Goal: Task Accomplishment & Management: Use online tool/utility

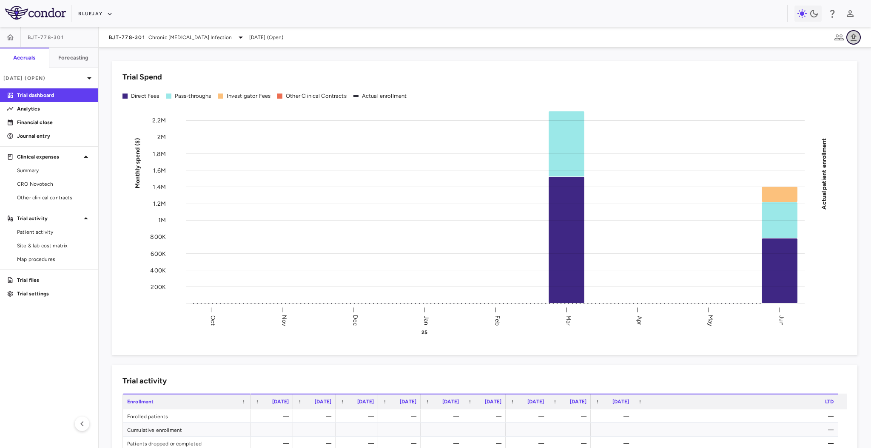
click at [854, 32] on icon "button" at bounding box center [853, 37] width 10 height 10
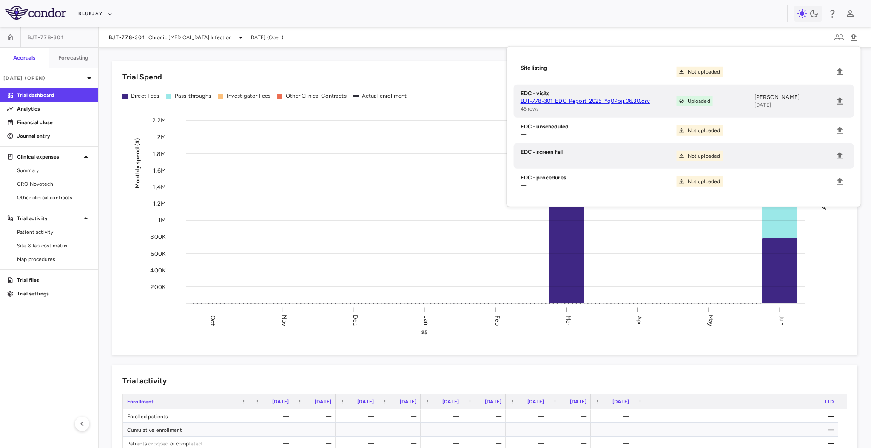
click at [102, 5] on div "Bluejay" at bounding box center [435, 13] width 871 height 27
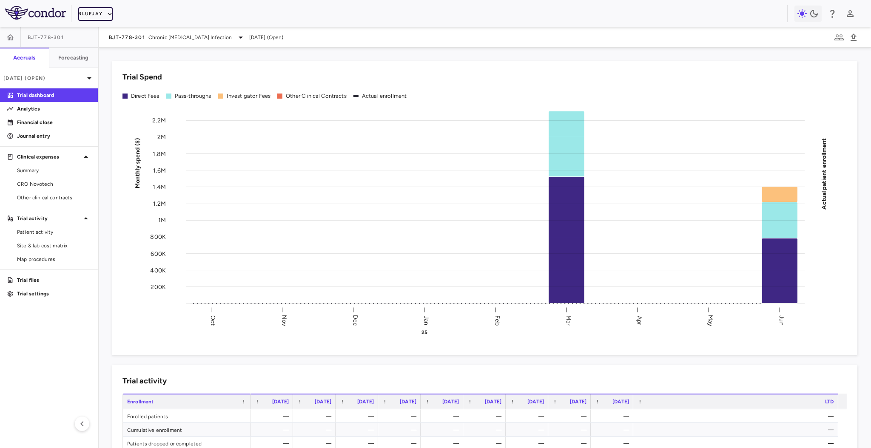
click at [100, 14] on button "Bluejay" at bounding box center [95, 14] width 34 height 14
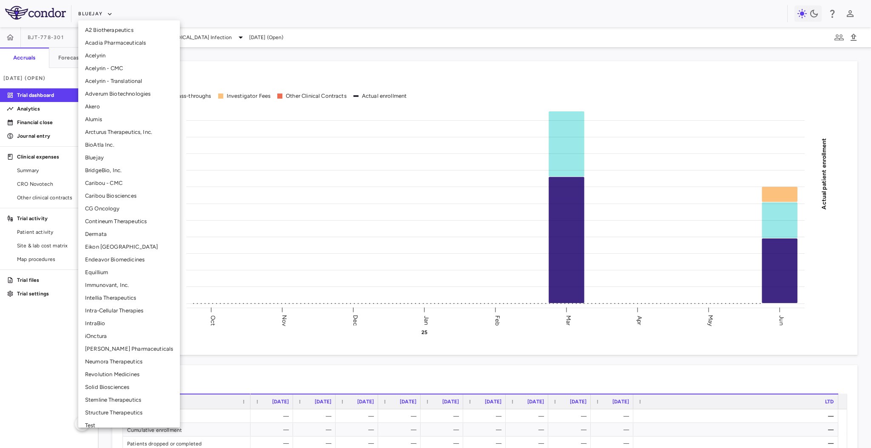
click at [109, 383] on li "Solid Biosciences" at bounding box center [129, 387] width 102 height 13
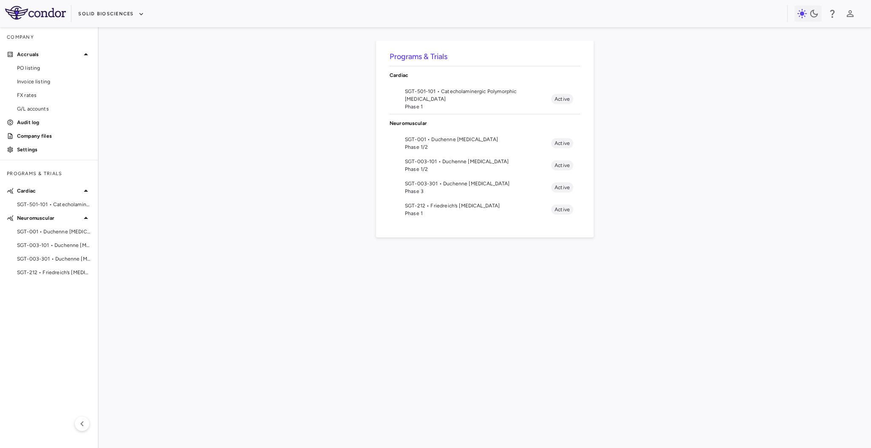
click at [477, 139] on span "SGT-001 • Duchenne [MEDICAL_DATA]" at bounding box center [478, 140] width 146 height 8
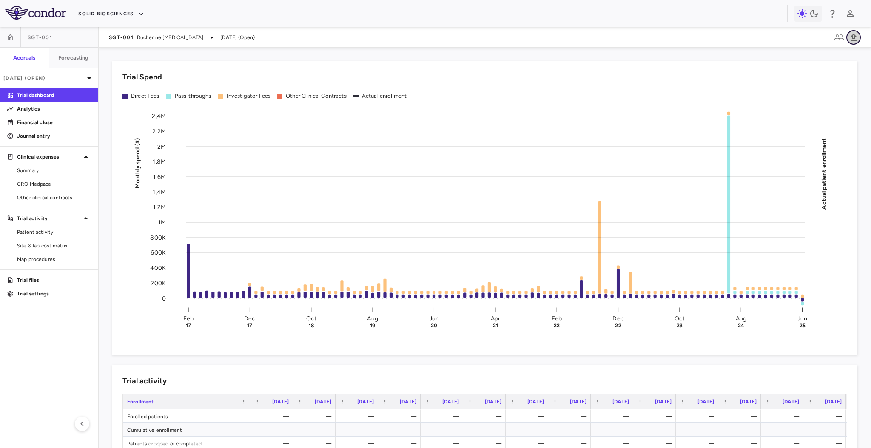
click at [856, 38] on icon "button" at bounding box center [853, 37] width 10 height 10
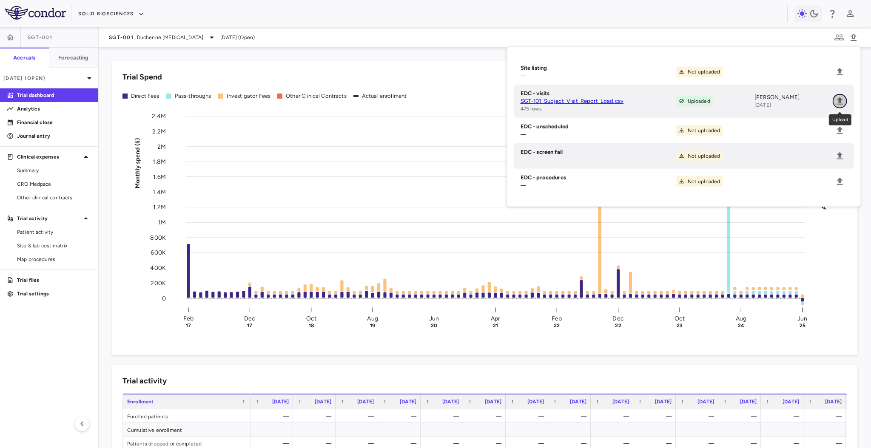
click at [839, 103] on icon "Upload" at bounding box center [840, 101] width 10 height 10
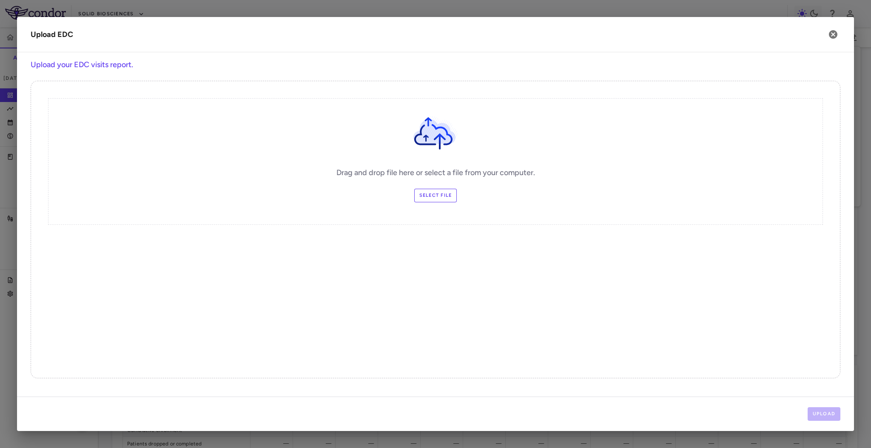
click at [450, 194] on label "Select file" at bounding box center [435, 196] width 43 height 14
click at [0, 0] on input "Select file" at bounding box center [0, 0] width 0 height 0
click at [814, 413] on button "Upload" at bounding box center [824, 414] width 33 height 14
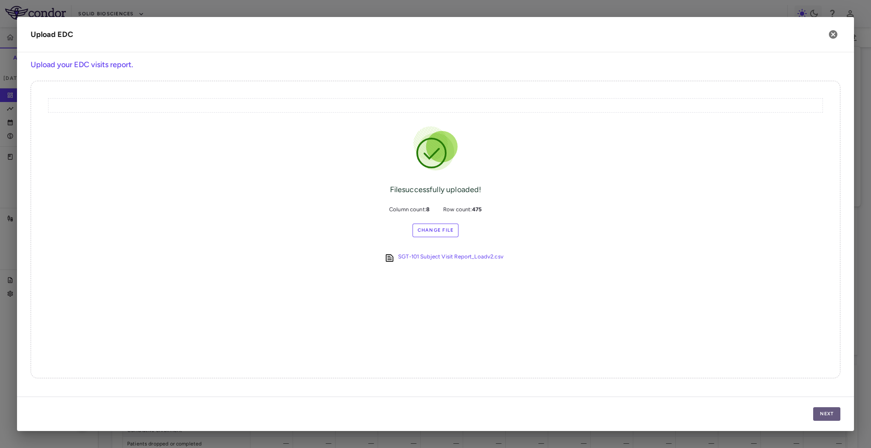
click at [823, 415] on button "Next" at bounding box center [826, 414] width 27 height 14
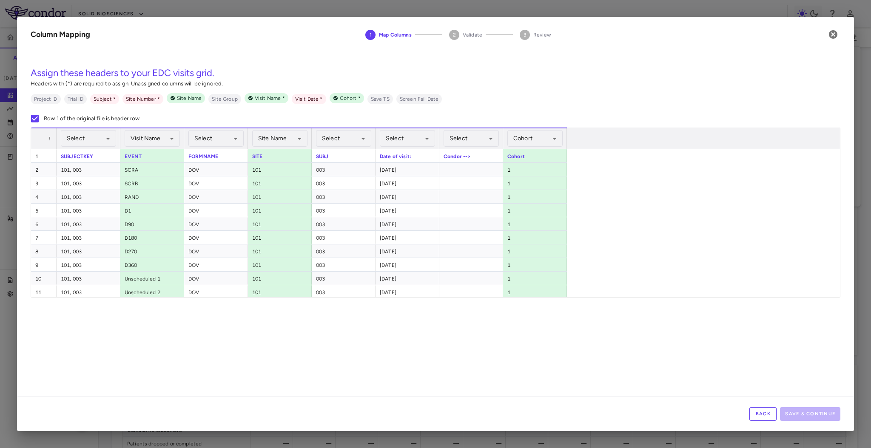
click at [823, 415] on div "Back Save & Continue" at bounding box center [435, 414] width 837 height 34
click at [427, 140] on body "Skip to sidebar Skip to main content Solid Biosciences SGT-001 Accruals Forecas…" at bounding box center [435, 224] width 871 height 448
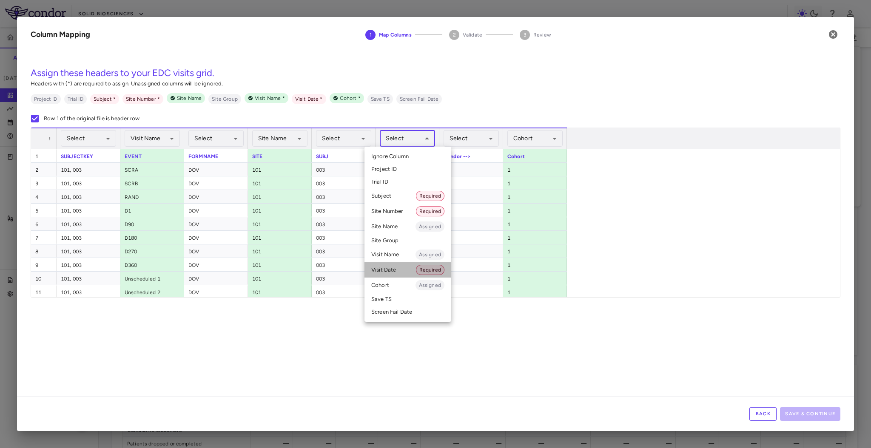
click at [393, 271] on li "Visit Date Required" at bounding box center [407, 269] width 87 height 15
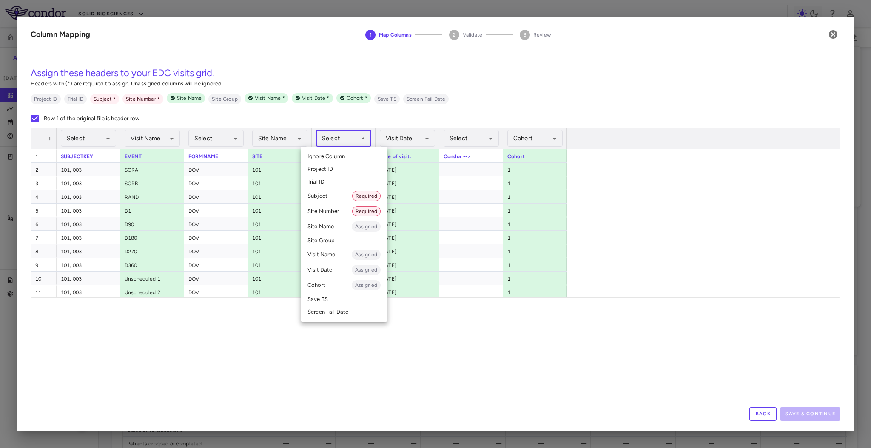
click at [335, 139] on body "Skip to sidebar Skip to main content Solid Biosciences SGT-001 Accruals Forecas…" at bounding box center [435, 224] width 871 height 448
click at [334, 197] on li "Subject Required" at bounding box center [344, 195] width 87 height 15
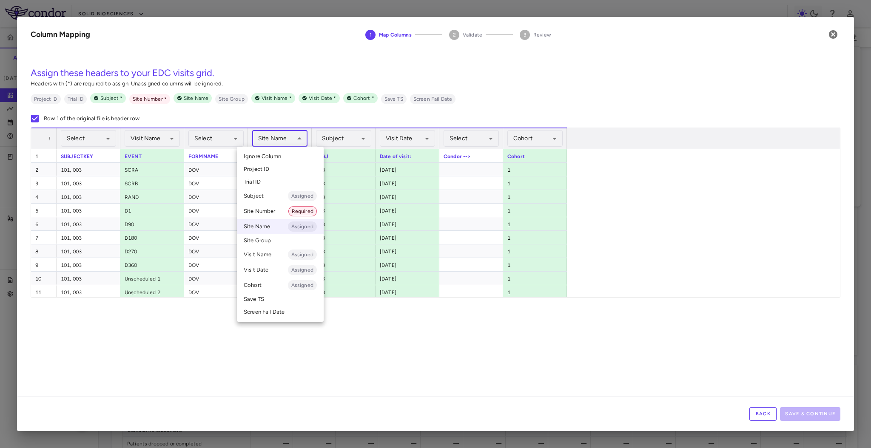
click at [290, 140] on body "Skip to sidebar Skip to main content Solid Biosciences SGT-001 Accruals Forecas…" at bounding box center [435, 224] width 871 height 448
click at [284, 206] on li "Site Number Required" at bounding box center [280, 211] width 87 height 15
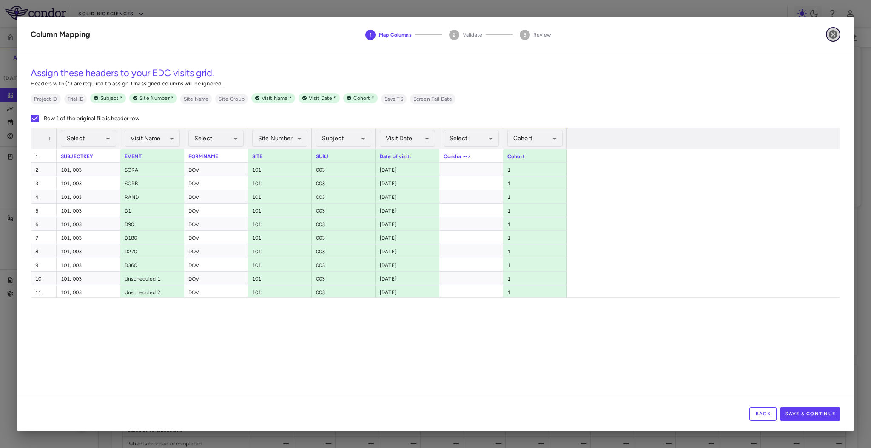
click at [835, 33] on icon "button" at bounding box center [833, 34] width 9 height 9
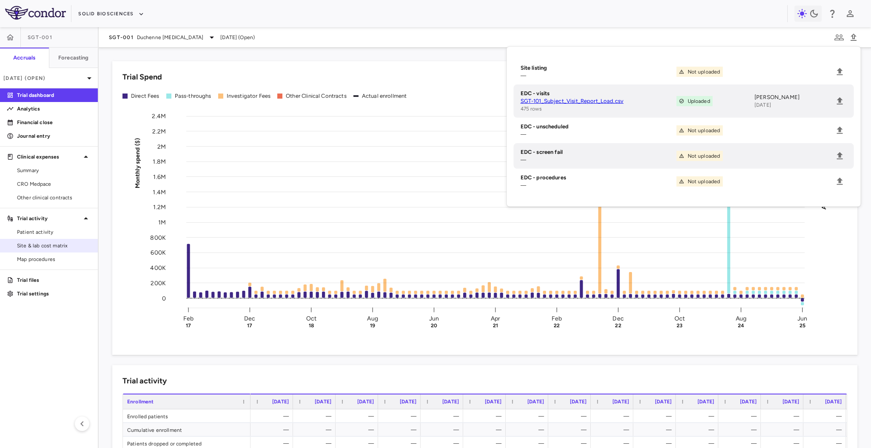
click at [43, 248] on span "Site & lab cost matrix" at bounding box center [54, 246] width 74 height 8
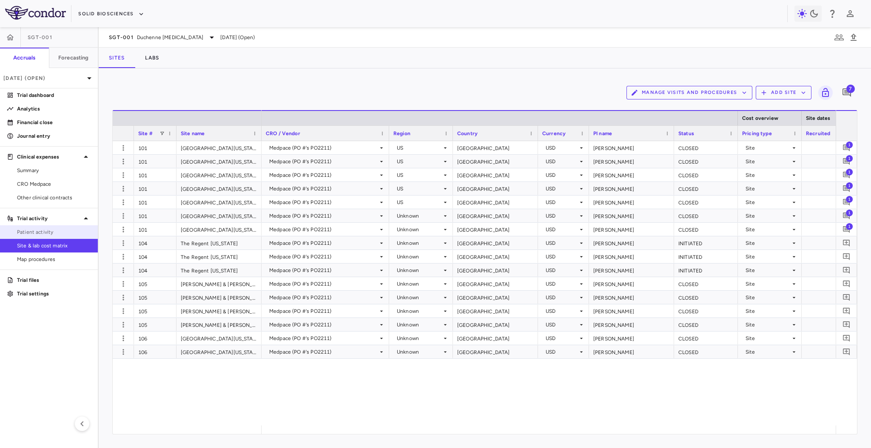
click at [42, 229] on span "Patient activity" at bounding box center [54, 232] width 74 height 8
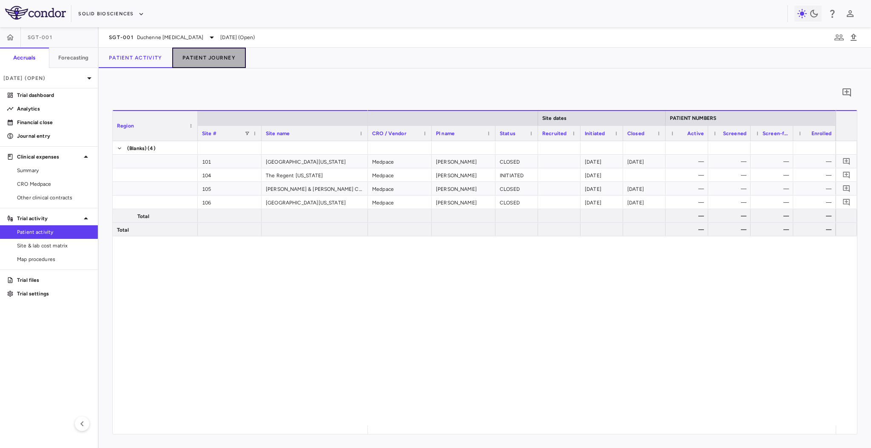
click at [203, 56] on button "Patient Journey" at bounding box center [209, 58] width 74 height 20
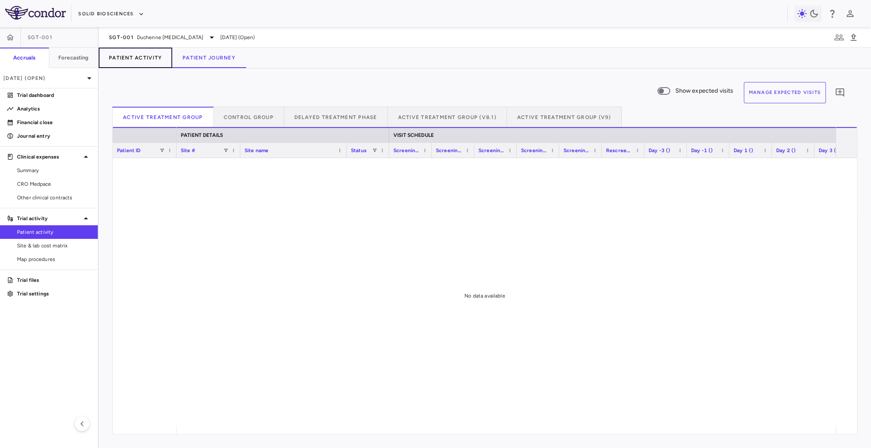
click at [154, 61] on button "Patient Activity" at bounding box center [136, 58] width 74 height 20
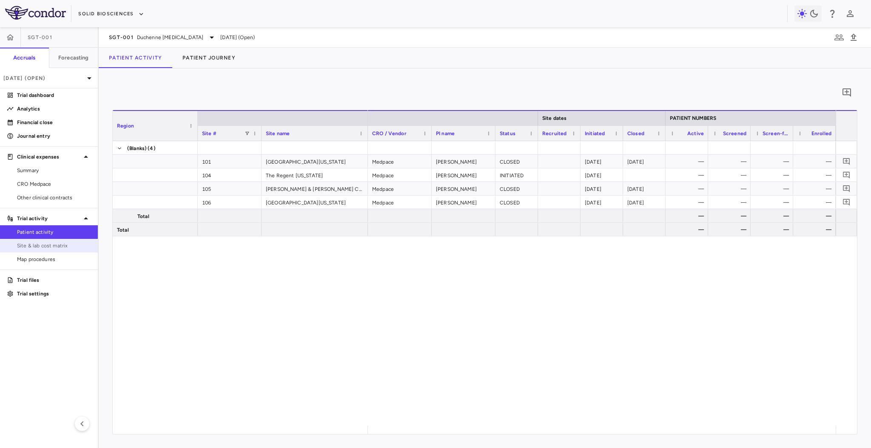
click at [60, 248] on span "Site & lab cost matrix" at bounding box center [54, 246] width 74 height 8
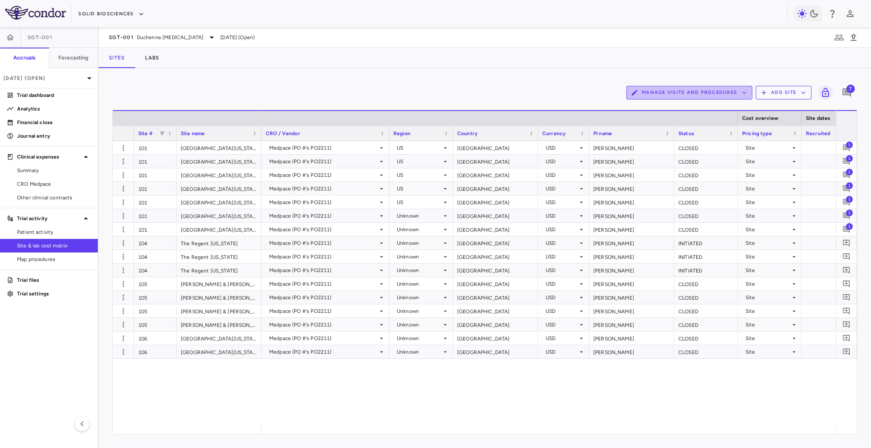
click at [679, 87] on button "Manage Visits and Procedures" at bounding box center [689, 93] width 126 height 14
click at [671, 108] on li "Visit Schedules" at bounding box center [680, 109] width 91 height 13
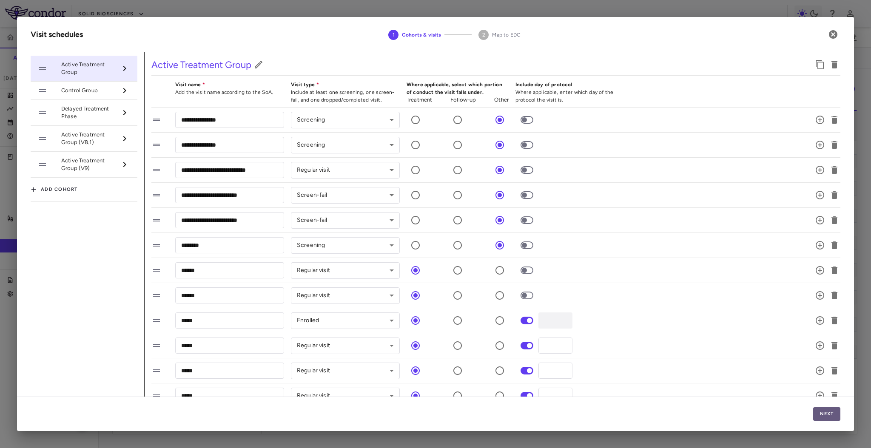
click at [822, 412] on button "Next" at bounding box center [826, 414] width 27 height 14
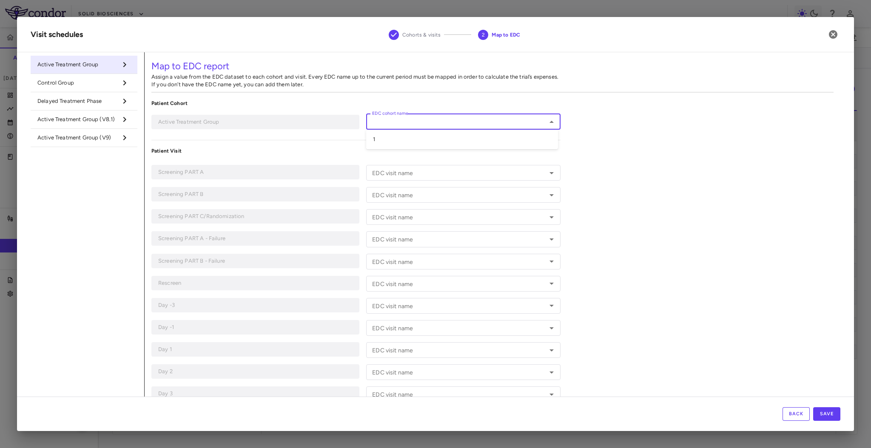
click at [434, 123] on input "EDC cohort name" at bounding box center [456, 122] width 175 height 11
click at [431, 138] on li "1" at bounding box center [462, 139] width 192 height 13
type input "*"
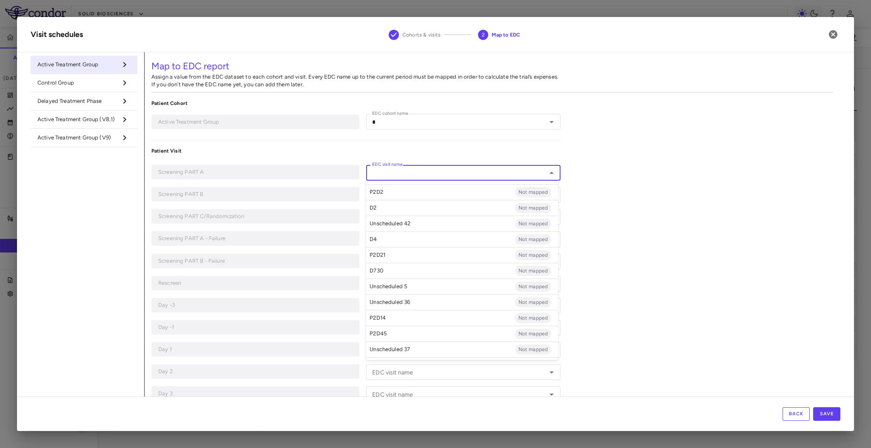
click at [413, 172] on input "EDC visit name" at bounding box center [456, 173] width 175 height 11
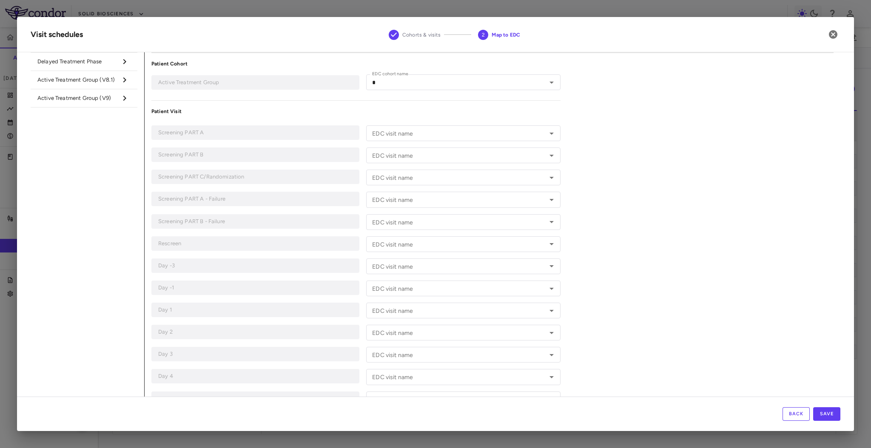
click at [831, 35] on icon "button" at bounding box center [833, 34] width 9 height 9
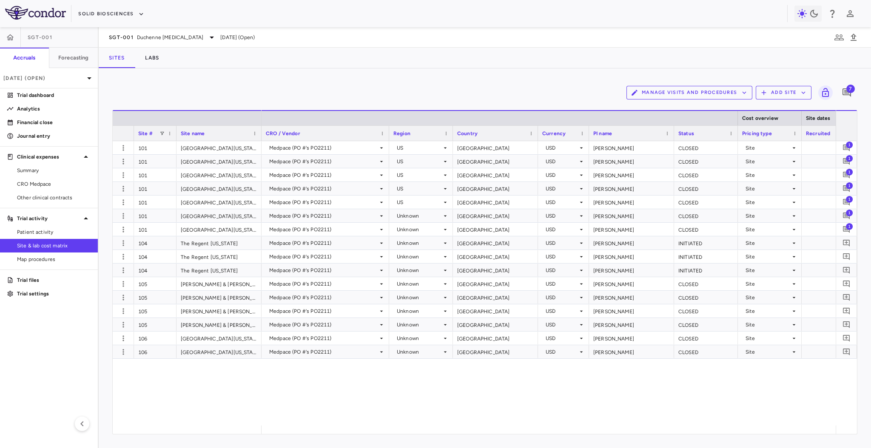
click at [165, 31] on div "SGT-001 Duchenne [MEDICAL_DATA] [DATE] (Open)" at bounding box center [485, 37] width 772 height 20
click at [168, 34] on span "Duchenne [MEDICAL_DATA]" at bounding box center [170, 38] width 66 height 8
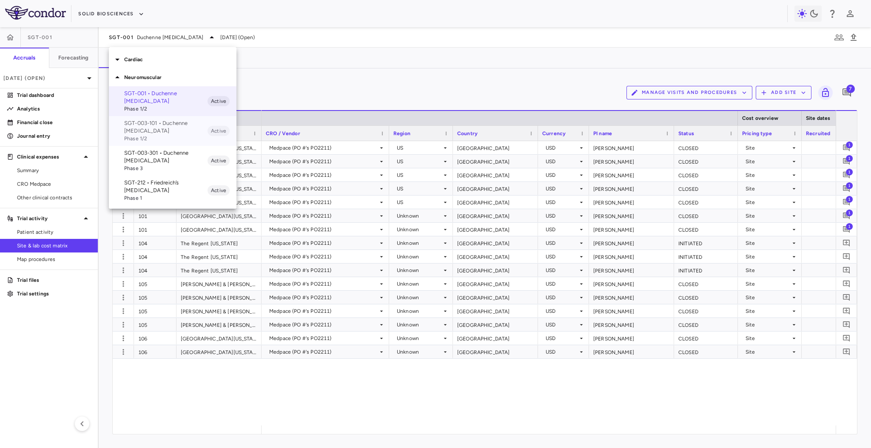
click at [174, 136] on span "Phase 1/2" at bounding box center [165, 139] width 83 height 8
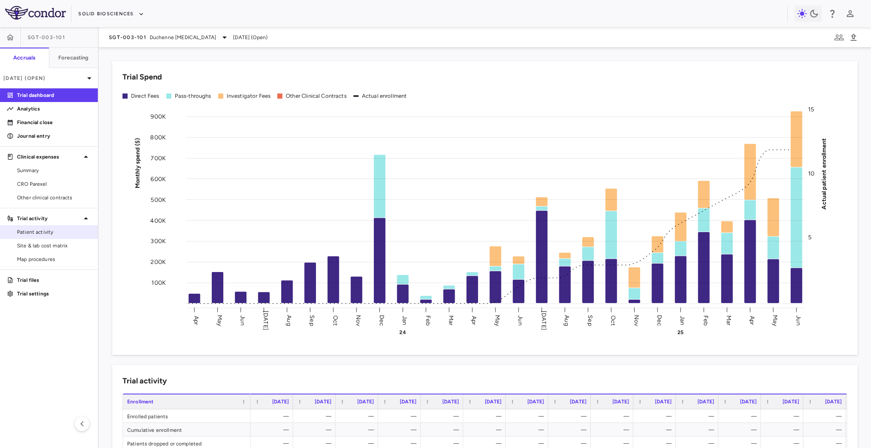
click at [51, 235] on span "Patient activity" at bounding box center [54, 232] width 74 height 8
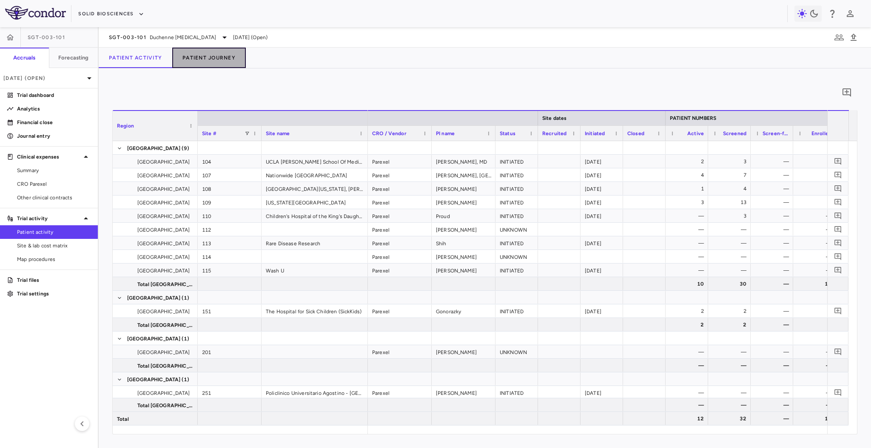
click at [209, 59] on button "Patient Journey" at bounding box center [209, 58] width 74 height 20
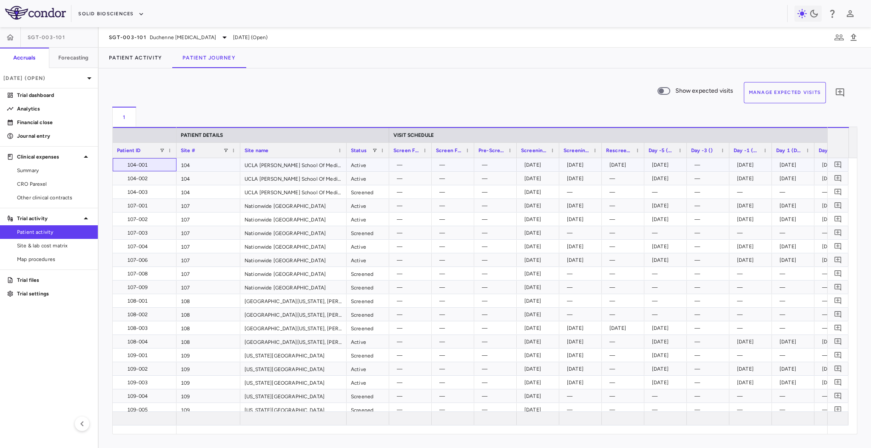
click at [142, 168] on div "104-001" at bounding box center [146, 165] width 52 height 14
click at [141, 267] on div "107-008" at bounding box center [146, 274] width 52 height 14
click at [151, 41] on div "SGT-003-101 Duchenne [MEDICAL_DATA]" at bounding box center [169, 37] width 121 height 10
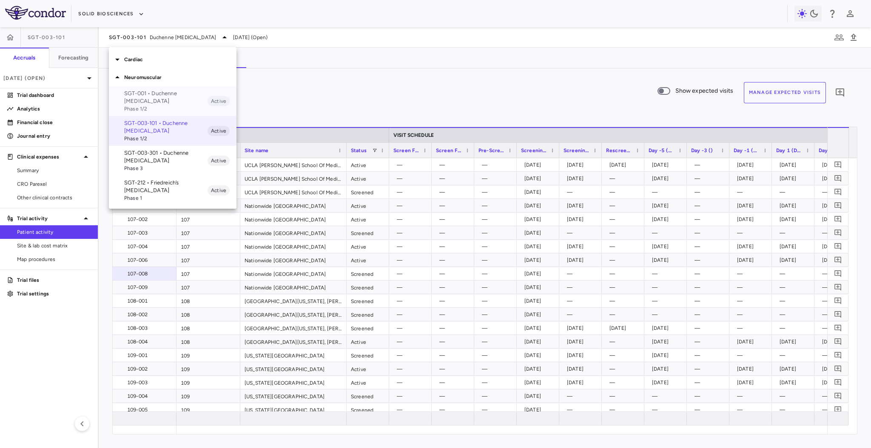
click at [174, 100] on p "SGT-001 • Duchenne [MEDICAL_DATA]" at bounding box center [165, 97] width 83 height 15
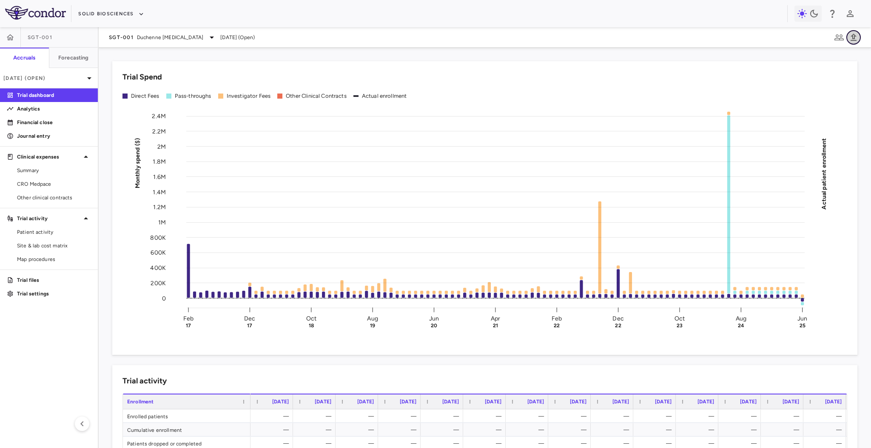
click at [856, 34] on icon "button" at bounding box center [853, 37] width 10 height 10
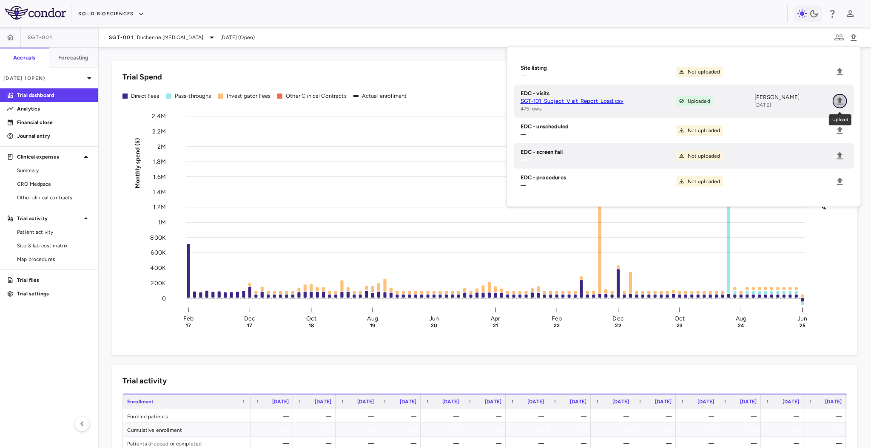
click at [842, 98] on icon "Upload" at bounding box center [840, 101] width 10 height 10
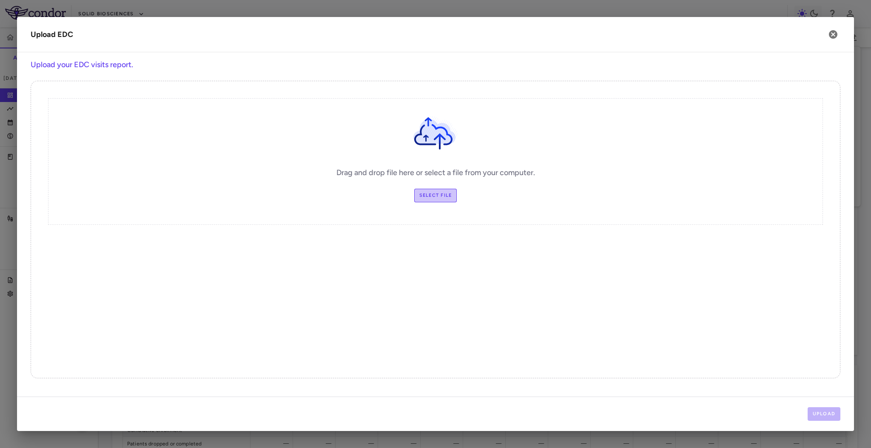
click at [448, 194] on label "Select file" at bounding box center [435, 196] width 43 height 14
click at [0, 0] on input "Select file" at bounding box center [0, 0] width 0 height 0
click at [431, 192] on label "Change Files" at bounding box center [436, 196] width 50 height 14
click at [0, 0] on input "Change Files" at bounding box center [0, 0] width 0 height 0
drag, startPoint x: 840, startPoint y: 417, endPoint x: 824, endPoint y: 416, distance: 16.6
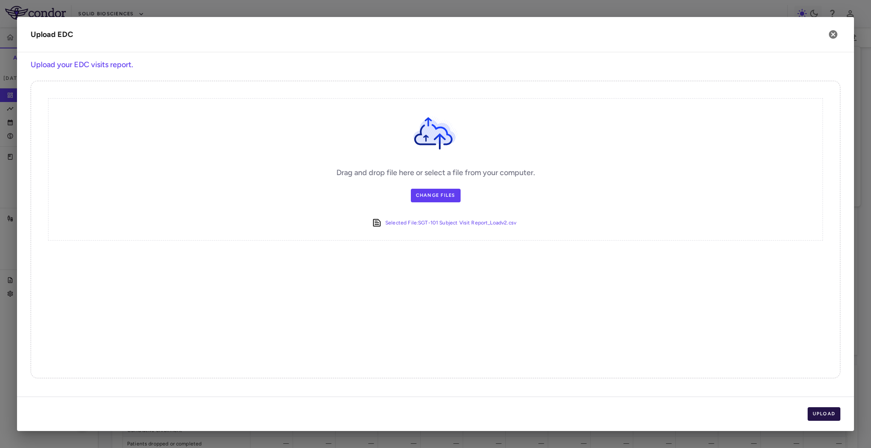
click at [824, 416] on div "Upload" at bounding box center [435, 414] width 837 height 34
click at [824, 416] on button "Upload" at bounding box center [824, 414] width 33 height 14
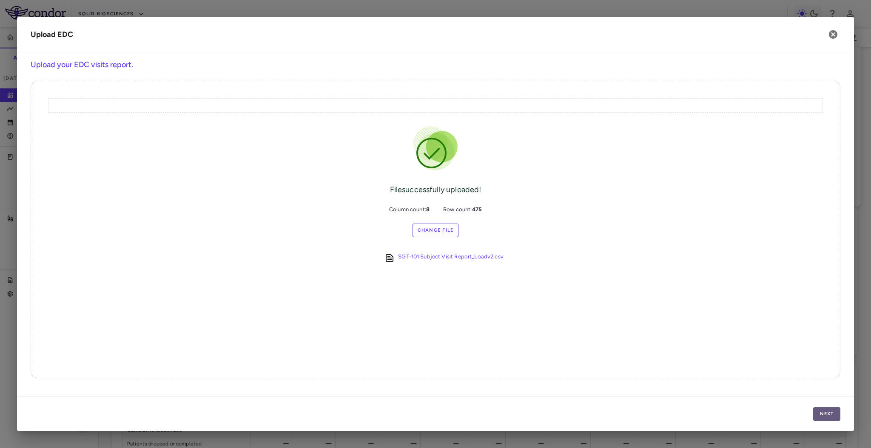
click at [824, 416] on button "Next" at bounding box center [826, 414] width 27 height 14
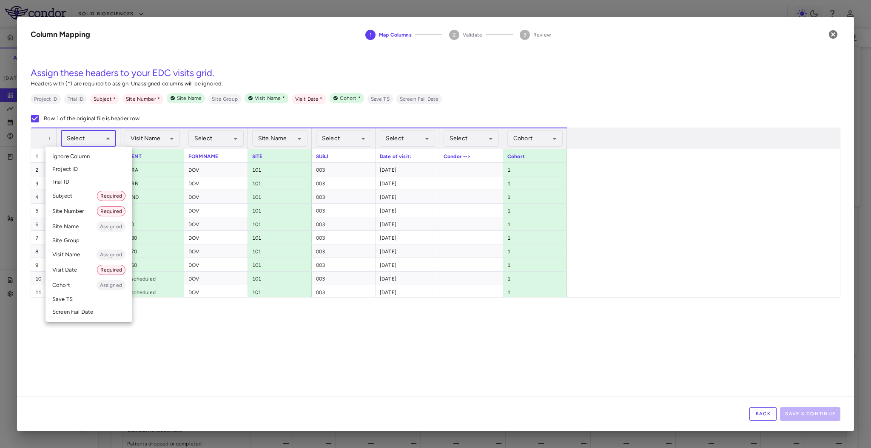
click at [94, 137] on body "Skip to sidebar Skip to main content Solid Biosciences SGT-001 Accruals Forecas…" at bounding box center [435, 224] width 871 height 448
click at [71, 201] on li "Subject Required" at bounding box center [89, 195] width 87 height 15
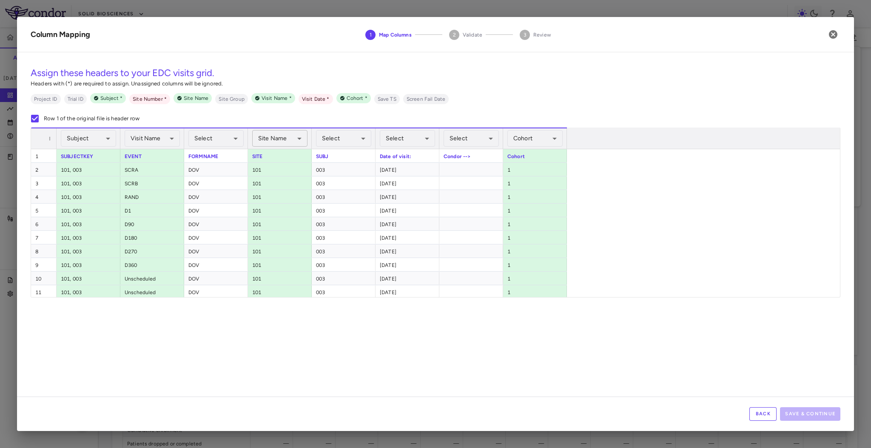
click at [297, 139] on body "Skip to sidebar Skip to main content Solid Biosciences SGT-001 Accruals Forecas…" at bounding box center [435, 224] width 871 height 448
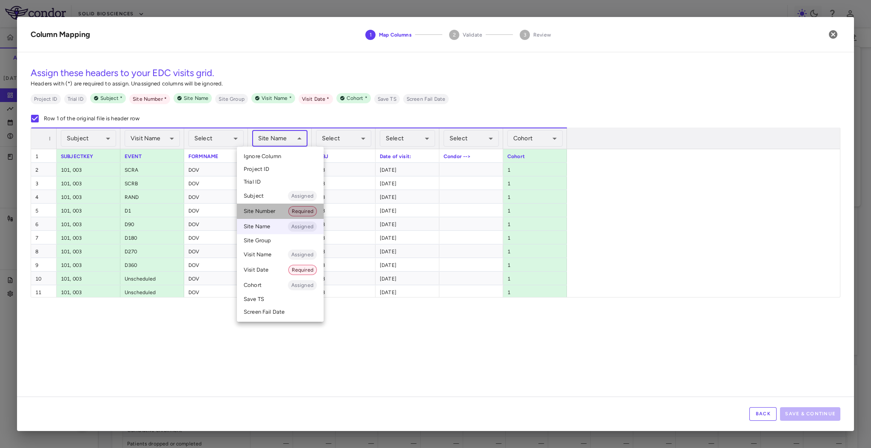
click at [285, 208] on li "Site Number Required" at bounding box center [280, 211] width 87 height 15
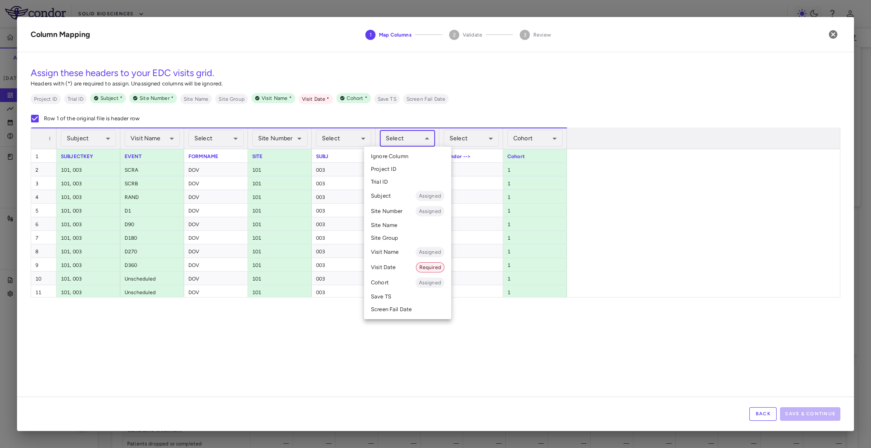
click at [396, 141] on body "Skip to sidebar Skip to main content Solid Biosciences SGT-001 Accruals Forecas…" at bounding box center [435, 224] width 871 height 448
click at [398, 265] on li "Visit Date Required" at bounding box center [407, 267] width 87 height 15
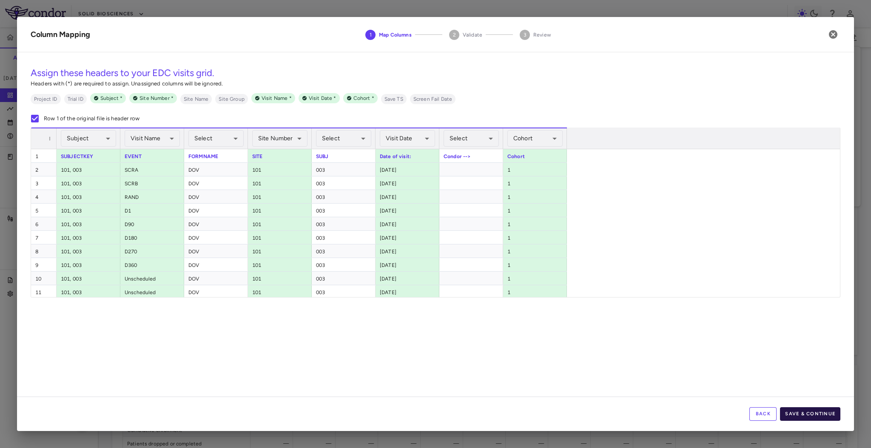
click at [817, 408] on button "Save & Continue" at bounding box center [810, 414] width 60 height 14
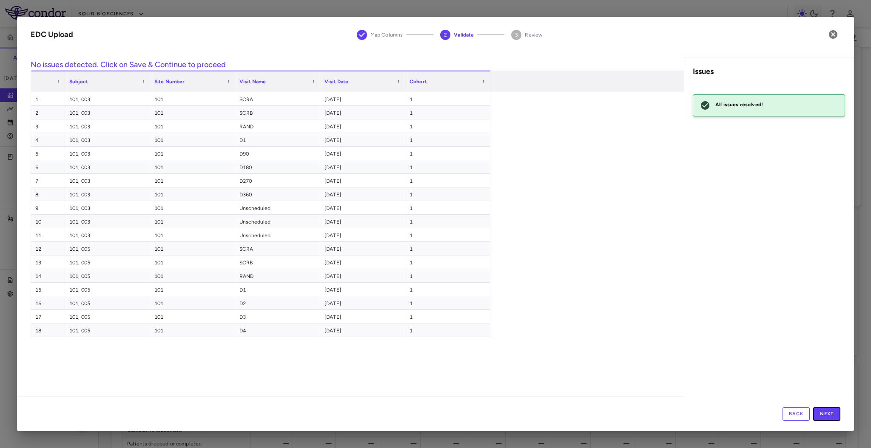
click at [815, 413] on button "Next" at bounding box center [826, 414] width 27 height 14
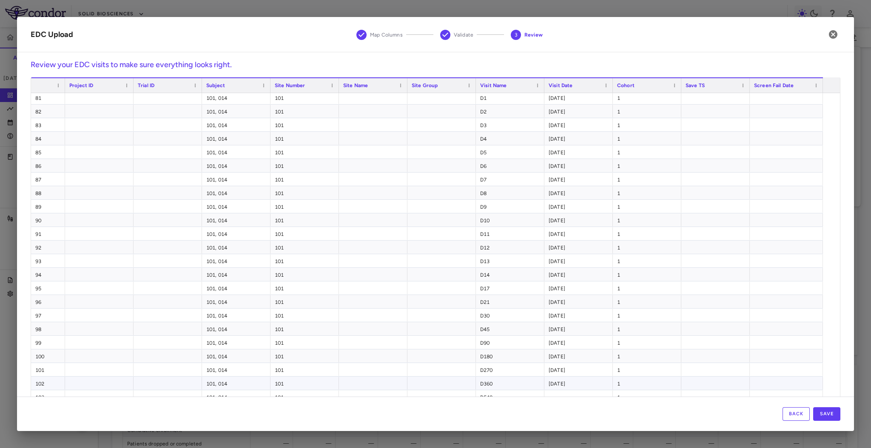
scroll to position [1187, 0]
click at [835, 418] on button "Save" at bounding box center [826, 414] width 27 height 14
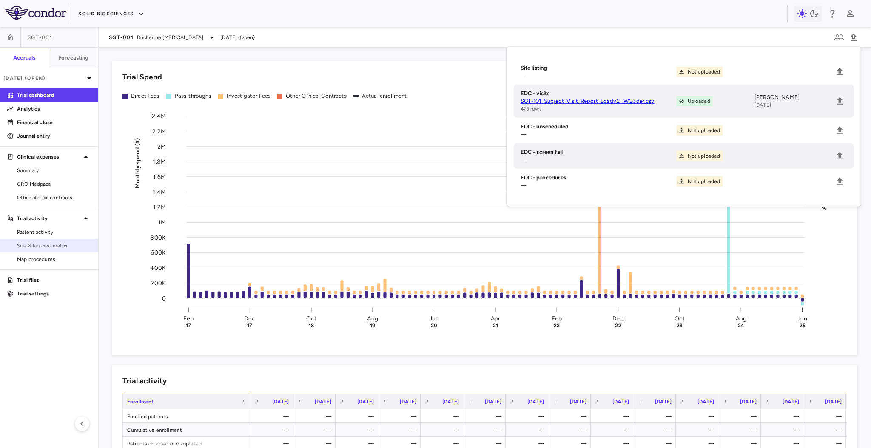
click at [51, 246] on span "Site & lab cost matrix" at bounding box center [54, 246] width 74 height 8
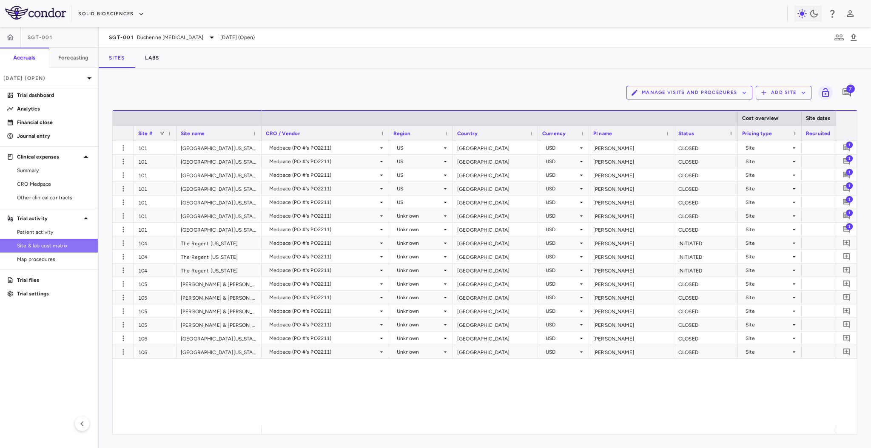
click at [48, 239] on link "Site & lab cost matrix" at bounding box center [49, 245] width 98 height 13
click at [51, 227] on link "Patient activity" at bounding box center [49, 232] width 98 height 13
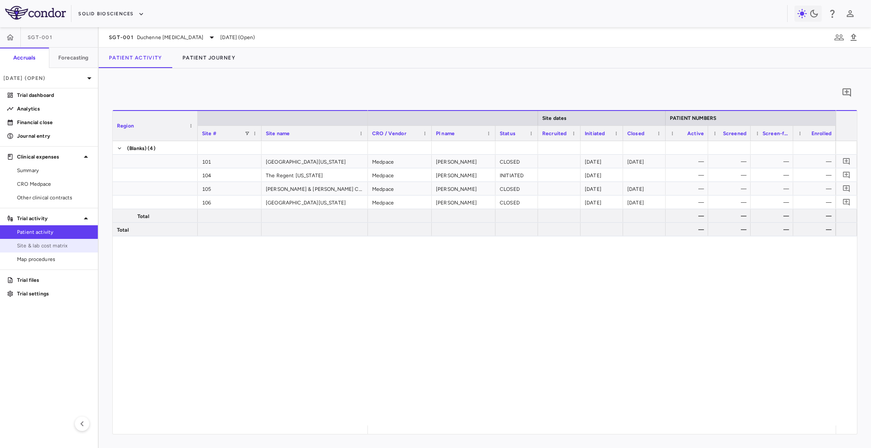
click at [47, 246] on span "Site & lab cost matrix" at bounding box center [54, 246] width 74 height 8
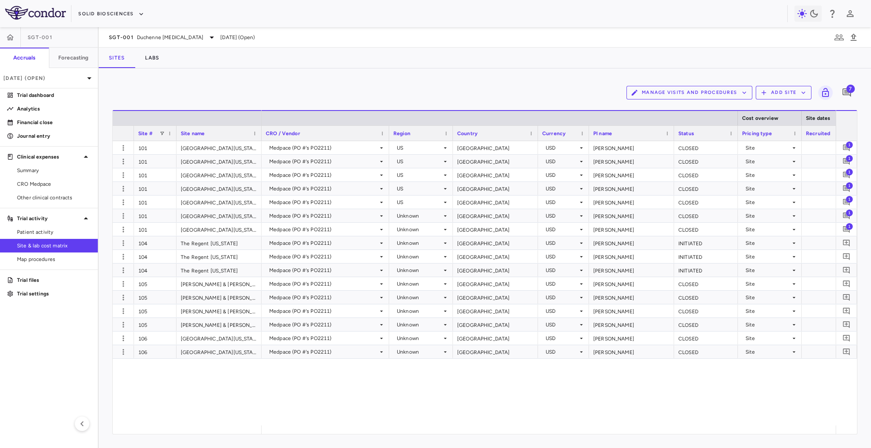
click at [647, 85] on div "Manage Visits and Procedures Add Site 7" at bounding box center [484, 92] width 745 height 21
click at [654, 88] on button "Manage Visits and Procedures" at bounding box center [689, 93] width 126 height 14
click at [662, 108] on li "Visit Schedules" at bounding box center [680, 109] width 91 height 13
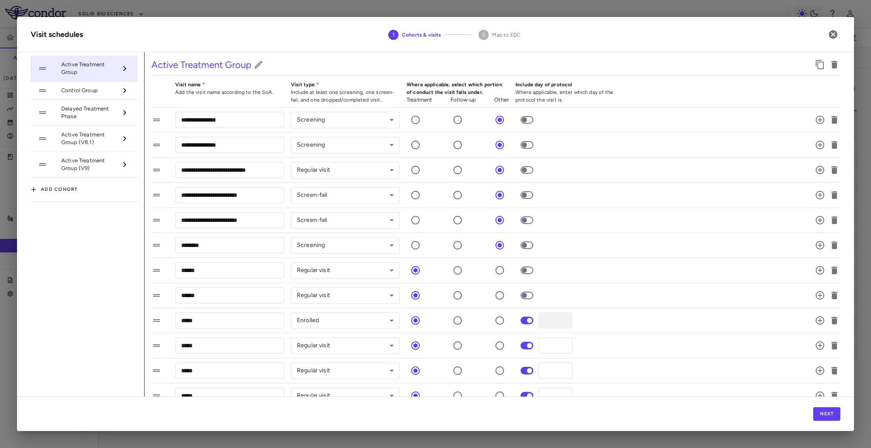
drag, startPoint x: 845, startPoint y: 416, endPoint x: 841, endPoint y: 415, distance: 4.3
click at [841, 415] on div "Next" at bounding box center [435, 414] width 837 height 34
click at [826, 413] on button "Next" at bounding box center [826, 414] width 27 height 14
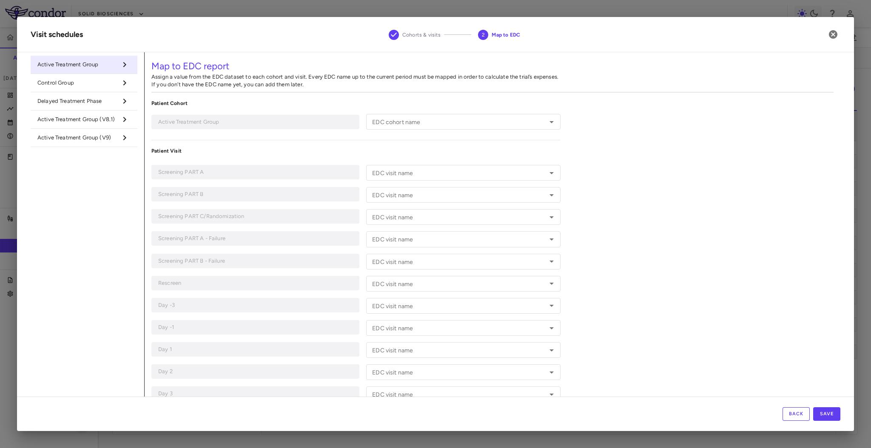
type input "**********"
click at [461, 120] on input "EDC cohort name" at bounding box center [456, 122] width 175 height 11
click at [452, 136] on li "1" at bounding box center [462, 139] width 192 height 13
type input "*"
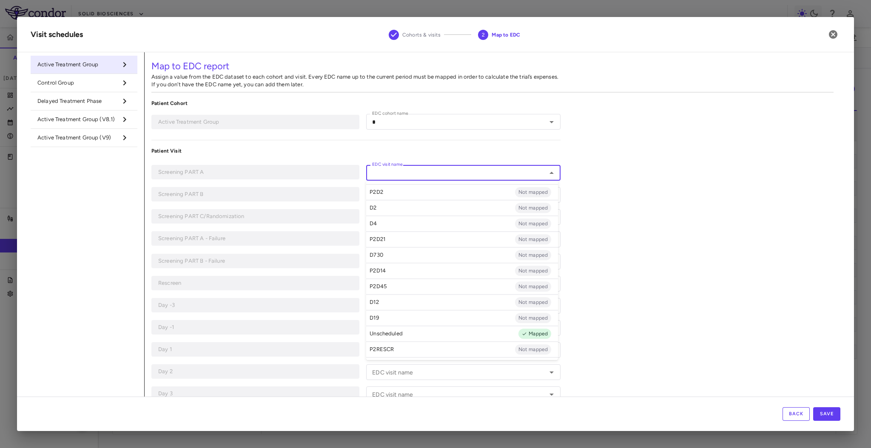
click at [377, 169] on input "EDC visit name" at bounding box center [456, 173] width 175 height 11
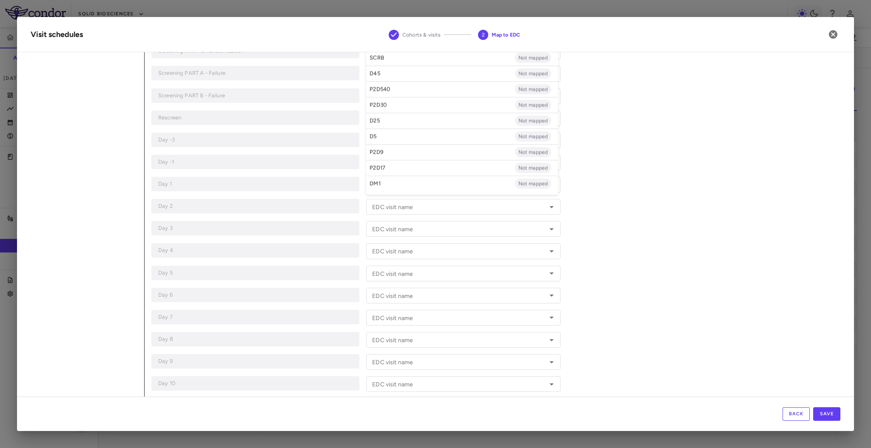
scroll to position [177, 0]
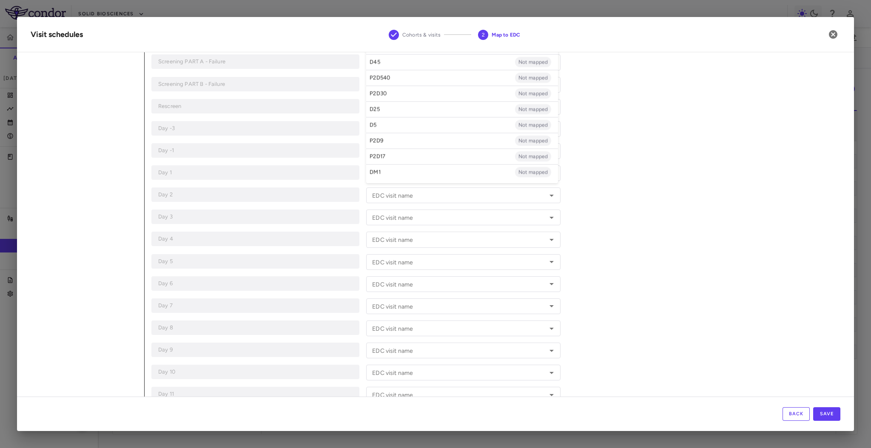
click at [628, 263] on div "Map to EDC report Assign a value from the EDC dataset to each cohort and visit.…" at bounding box center [493, 367] width 696 height 984
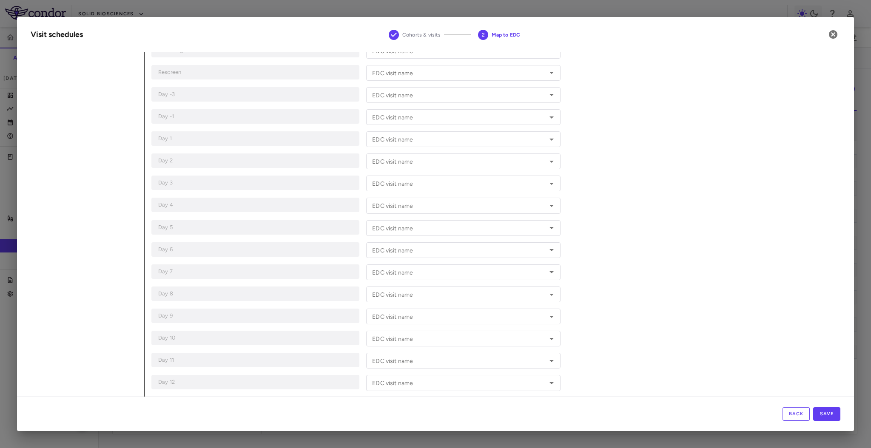
scroll to position [0, 0]
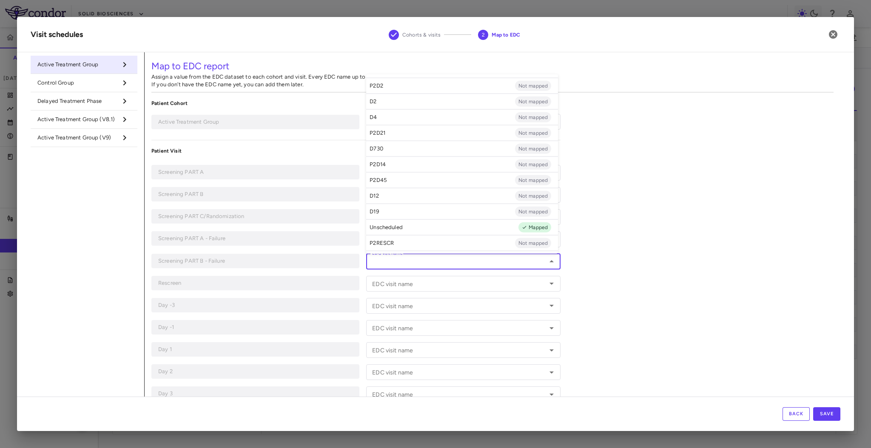
click at [426, 262] on input "EDC visit name" at bounding box center [456, 261] width 175 height 11
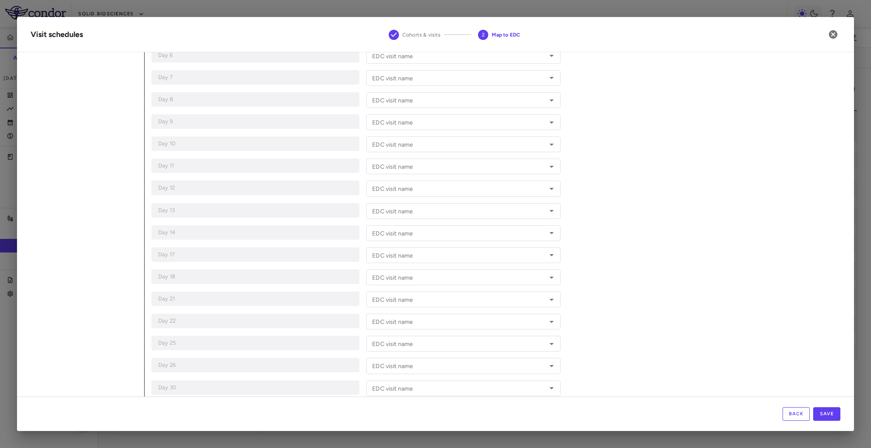
scroll to position [519, 0]
click at [446, 282] on div "EDC visit name" at bounding box center [463, 275] width 194 height 16
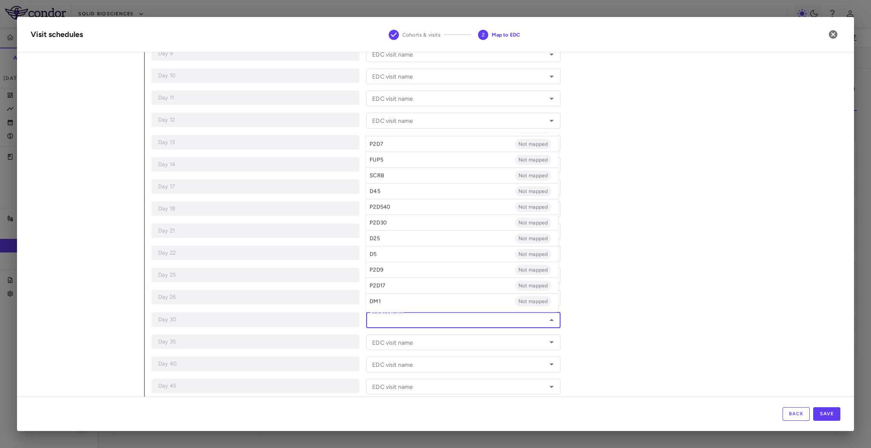
scroll to position [892, 0]
click at [377, 379] on div "EDC visit name" at bounding box center [463, 387] width 194 height 16
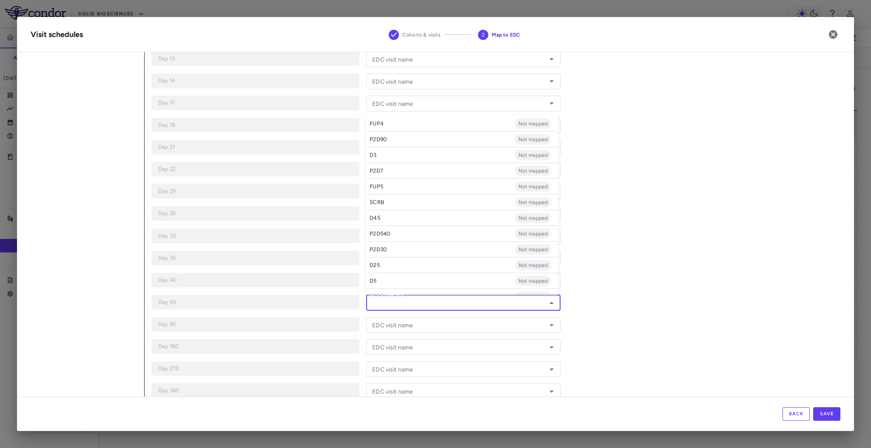
scroll to position [853, 0]
click at [413, 219] on li "D45 Not mapped" at bounding box center [462, 218] width 192 height 16
type input "***"
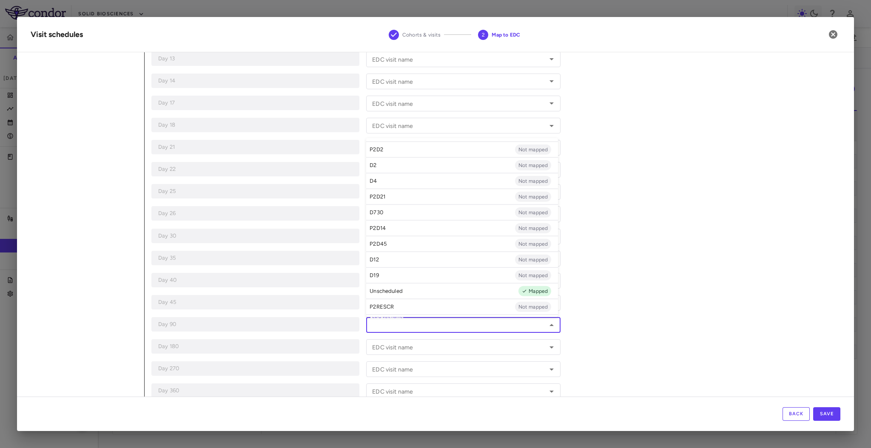
click at [442, 322] on input "EDC visit name" at bounding box center [456, 325] width 175 height 11
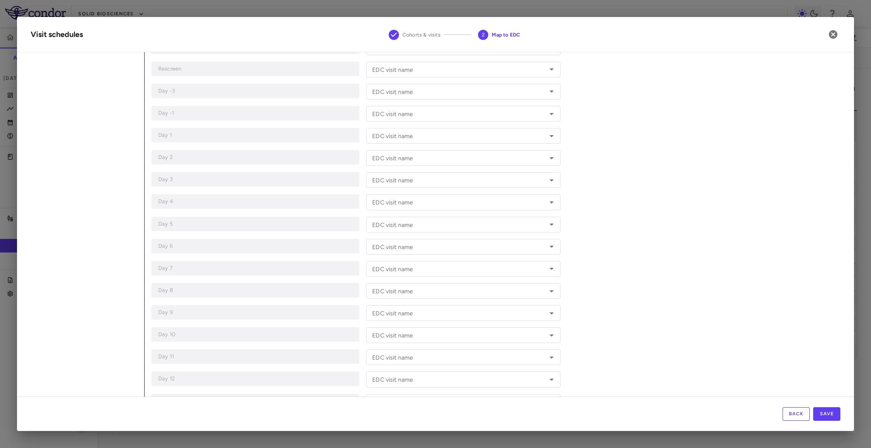
scroll to position [191, 0]
click at [420, 182] on input "EDC visit name" at bounding box center [456, 181] width 175 height 11
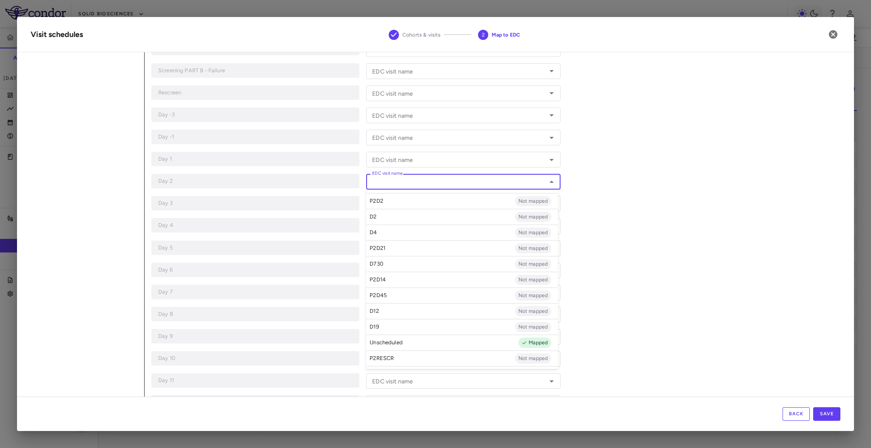
click at [409, 222] on li "D2 Not mapped" at bounding box center [462, 217] width 192 height 16
type input "**"
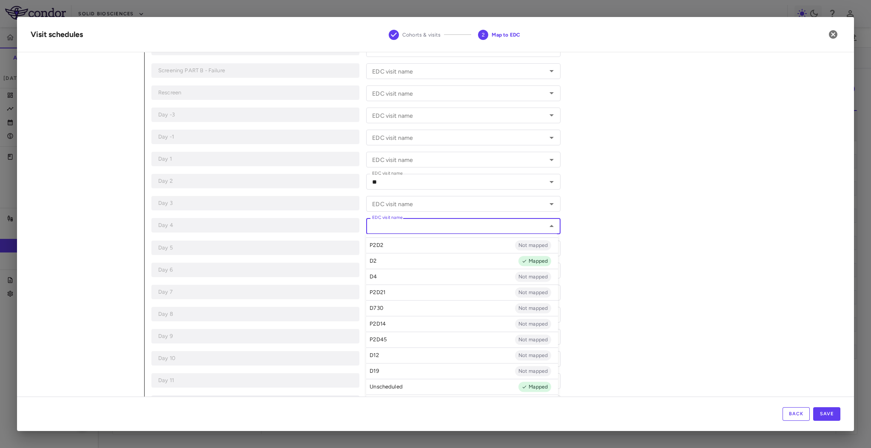
click at [402, 227] on input "EDC visit name" at bounding box center [456, 226] width 175 height 11
click at [386, 283] on li "D4 Not mapped" at bounding box center [462, 277] width 192 height 16
type input "**"
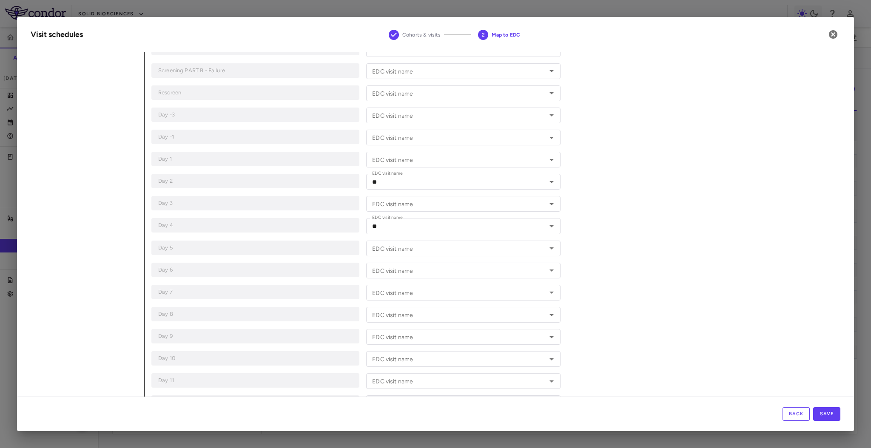
click at [617, 264] on div "Map to EDC report Assign a value from the EDC dataset to each cohort and visit.…" at bounding box center [493, 354] width 696 height 984
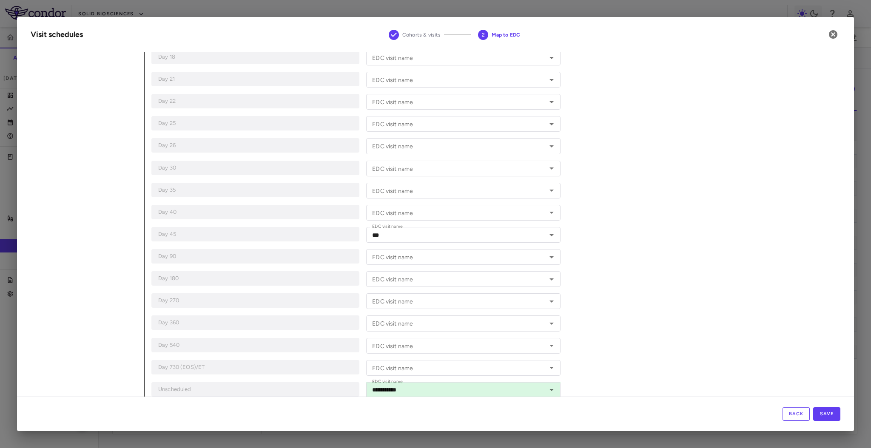
scroll to position [639, 0]
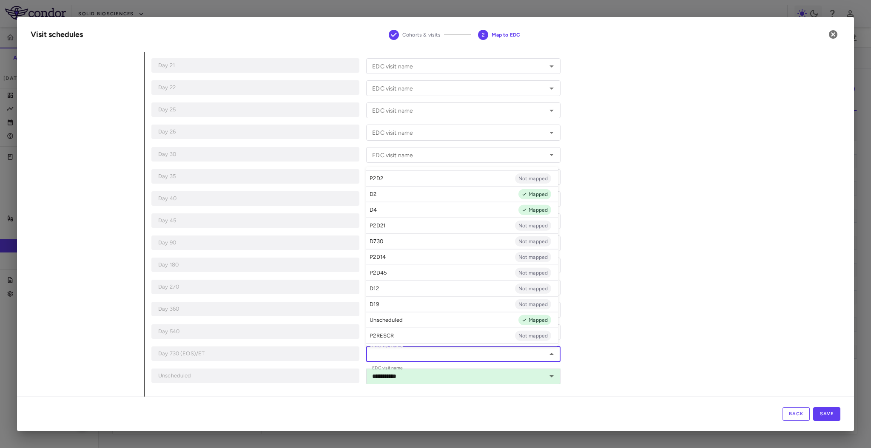
click at [436, 358] on input "EDC visit name" at bounding box center [456, 354] width 175 height 11
click at [420, 239] on li "D730 Not mapped" at bounding box center [462, 241] width 192 height 16
type input "****"
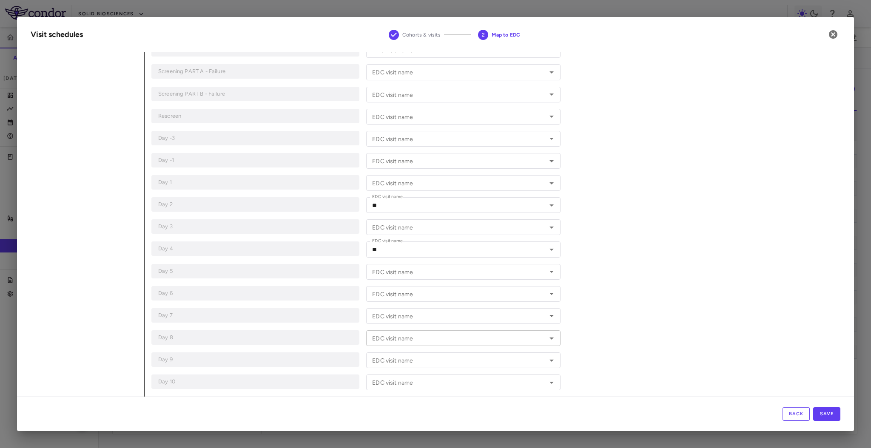
scroll to position [249, 0]
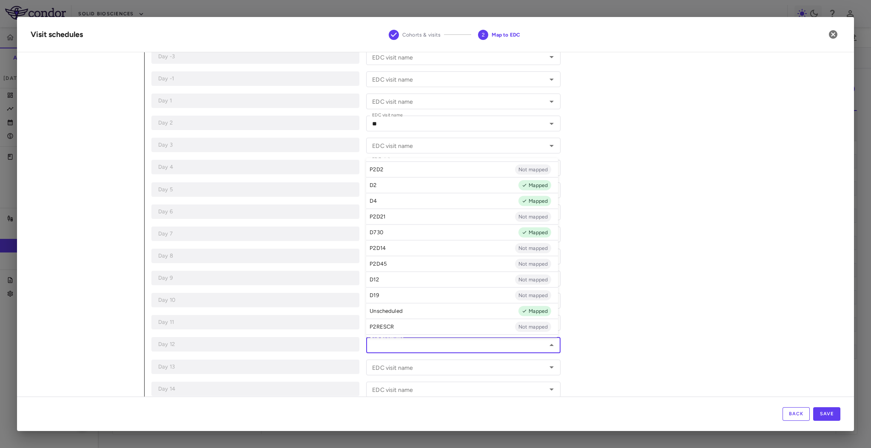
click at [425, 347] on input "EDC visit name" at bounding box center [456, 345] width 175 height 11
click at [430, 276] on li "D12 Not mapped" at bounding box center [462, 280] width 192 height 16
type input "***"
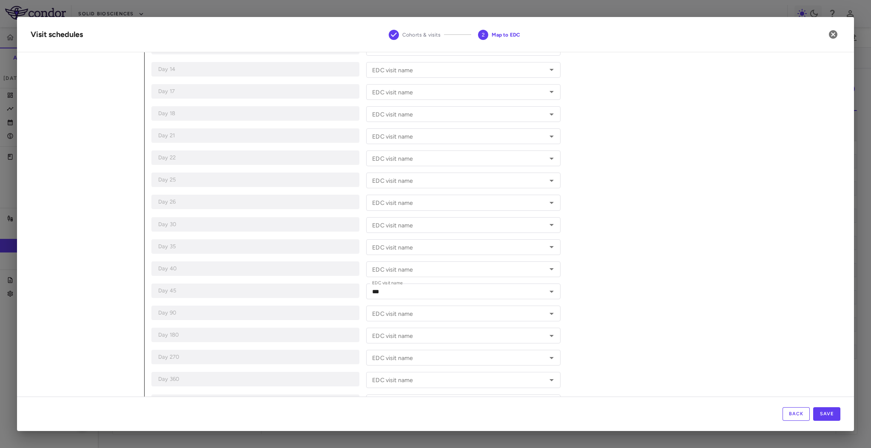
scroll to position [639, 0]
click at [451, 337] on div "EDC visit name" at bounding box center [463, 332] width 194 height 16
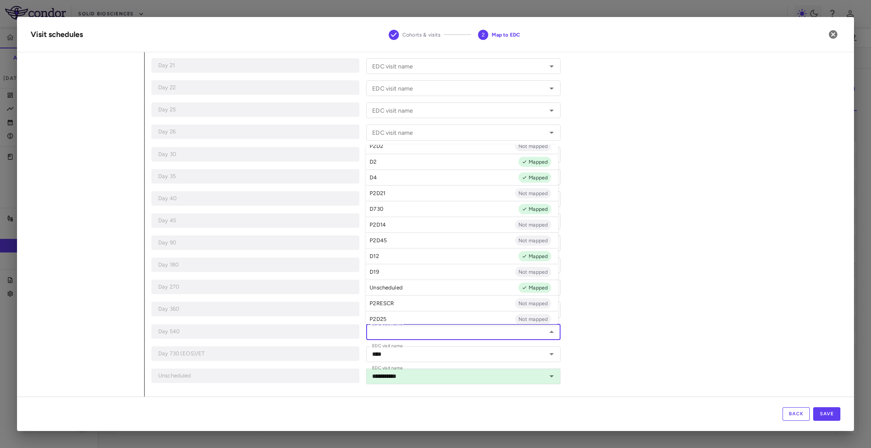
scroll to position [0, 0]
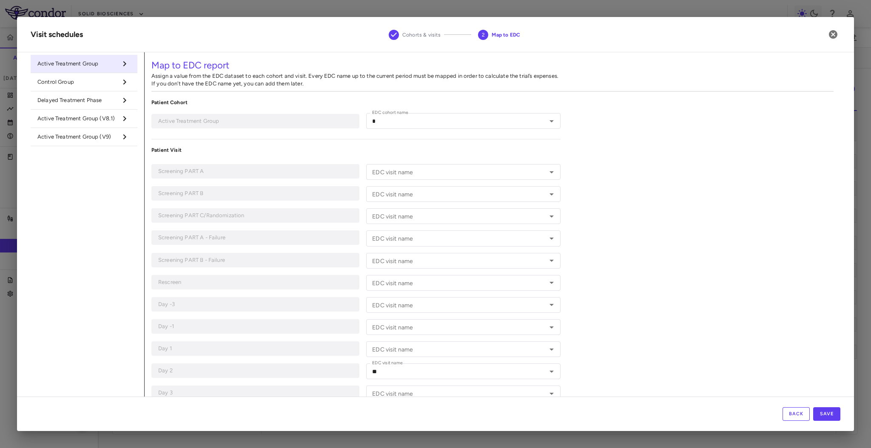
scroll to position [17, 0]
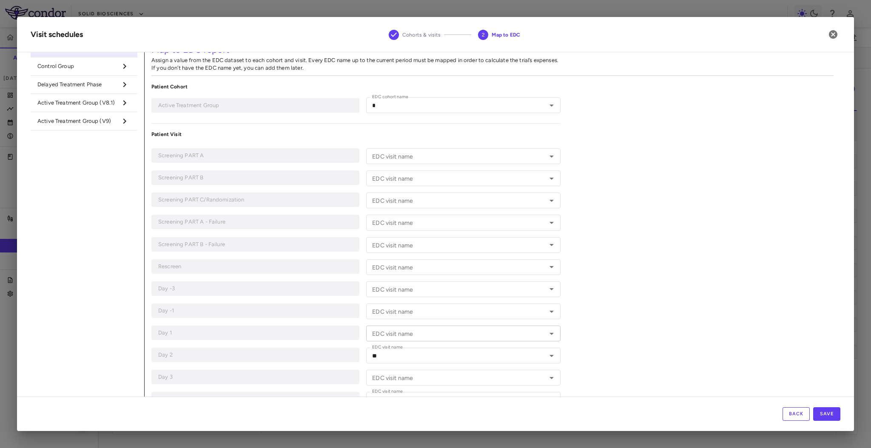
click at [461, 340] on div "EDC visit name" at bounding box center [463, 334] width 194 height 16
click at [833, 34] on icon "button" at bounding box center [833, 34] width 10 height 10
